Goal: Task Accomplishment & Management: Complete application form

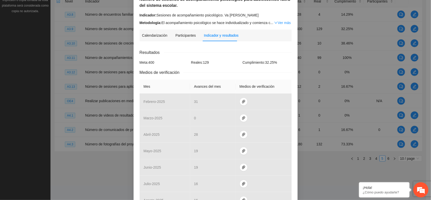
scroll to position [32, 0]
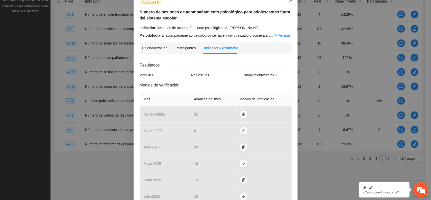
click at [289, 1] on icon "close" at bounding box center [291, 0] width 4 height 4
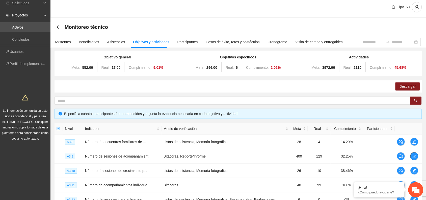
scroll to position [0, 0]
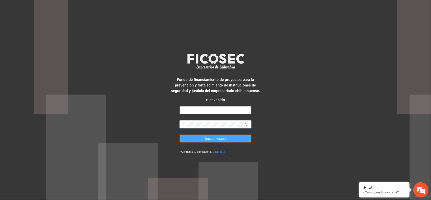
type input "**********"
click at [221, 140] on span "Iniciar sesión" at bounding box center [215, 139] width 21 height 6
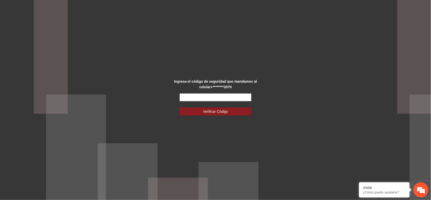
click at [189, 97] on input "text" at bounding box center [215, 97] width 72 height 8
type input "******"
click at [179, 107] on button "Verificar Código" at bounding box center [215, 111] width 72 height 8
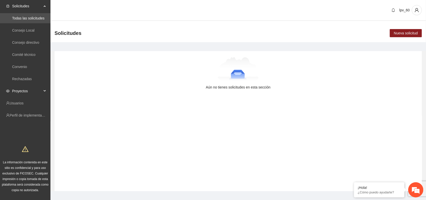
click at [30, 89] on span "Proyectos" at bounding box center [27, 91] width 30 height 10
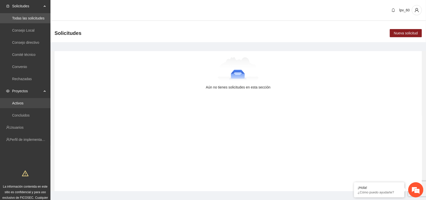
click at [23, 104] on link "Activos" at bounding box center [17, 103] width 11 height 4
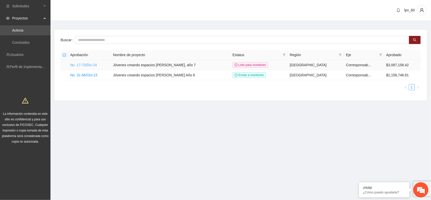
click at [91, 66] on link "No. 17-73/Dic-24" at bounding box center [83, 65] width 27 height 4
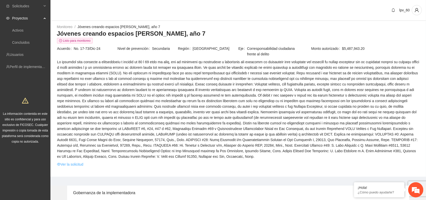
click at [70, 163] on link "Ver la solicitud" at bounding box center [70, 164] width 26 height 6
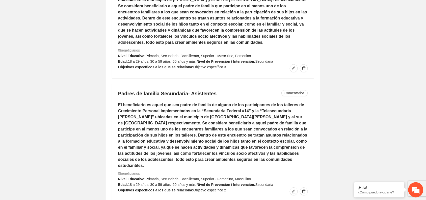
scroll to position [3890, 0]
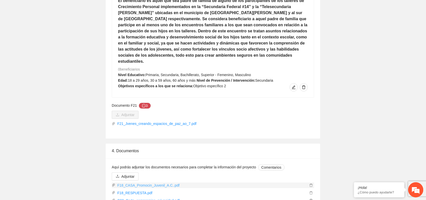
click at [152, 182] on link "F18_CASA_Promocin_Juvenil_A.C..pdf" at bounding box center [211, 185] width 193 height 6
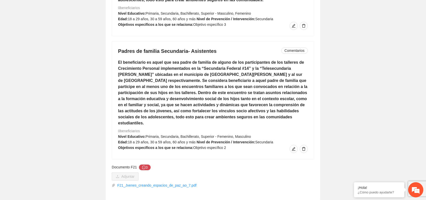
scroll to position [3814, 0]
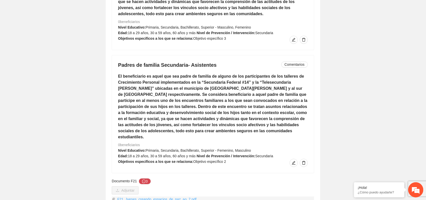
click at [151, 196] on link "F21_Jvenes_creando_espacios_de_paz_ao_7.pdf" at bounding box center [214, 199] width 199 height 6
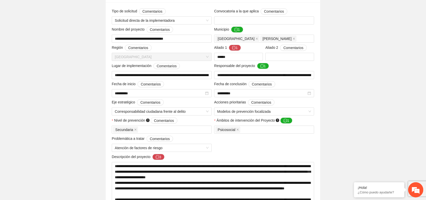
scroll to position [336, 0]
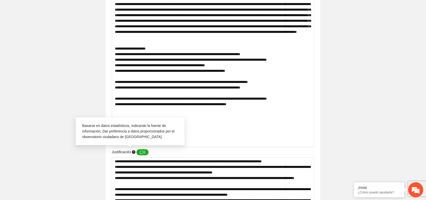
click at [145, 151] on button "3" at bounding box center [143, 152] width 12 height 6
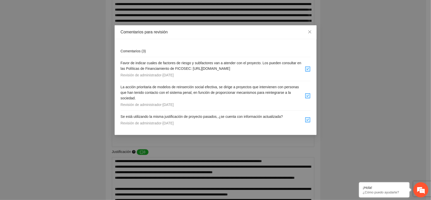
click at [398, 117] on div "Comentarios para revisión Comentarios ( 3 ) Favor de indicar cuales de factores…" at bounding box center [215, 100] width 431 height 200
click at [312, 32] on span "Close" at bounding box center [310, 32] width 14 height 14
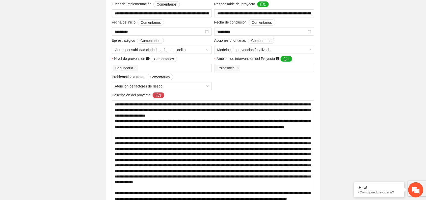
scroll to position [0, 0]
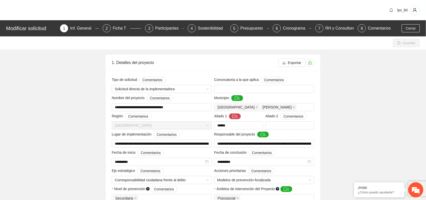
click at [295, 61] on span "Exportar" at bounding box center [294, 63] width 13 height 6
click at [291, 61] on span "Exportar" at bounding box center [294, 63] width 13 height 6
click at [286, 62] on button "Exportar" at bounding box center [291, 63] width 27 height 8
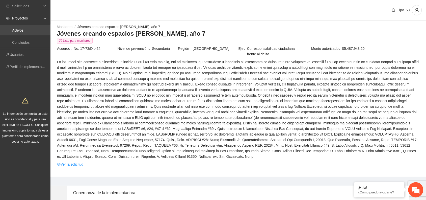
click at [23, 28] on link "Activos" at bounding box center [17, 30] width 11 height 4
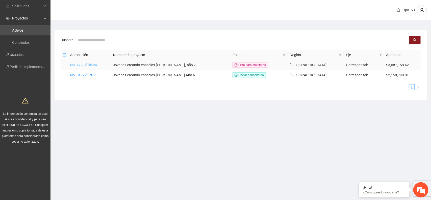
click at [81, 66] on link "No. 17-73/Dic-24" at bounding box center [83, 65] width 27 height 4
